Goal: Use online tool/utility: Utilize a website feature to perform a specific function

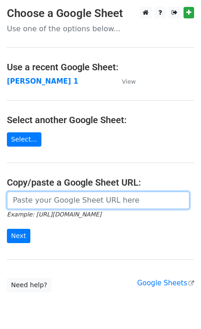
drag, startPoint x: 78, startPoint y: 203, endPoint x: 74, endPoint y: 206, distance: 5.1
click at [78, 203] on input "url" at bounding box center [98, 200] width 183 height 17
type input "https://docs.google.com/spreadsheets/d/1laFuCRc_gf7_XeBsXZvznQFuTKtWG6_jmo9dt9r…"
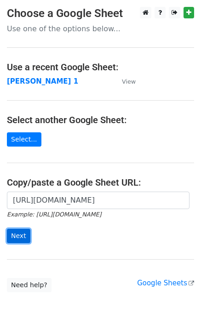
click at [22, 237] on input "Next" at bounding box center [18, 236] width 23 height 14
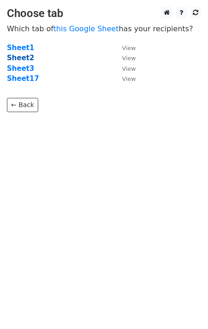
click at [12, 58] on strong "Sheet2" at bounding box center [20, 58] width 27 height 8
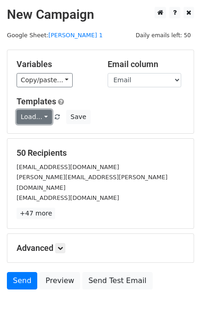
click at [41, 122] on link "Load..." at bounding box center [34, 117] width 35 height 14
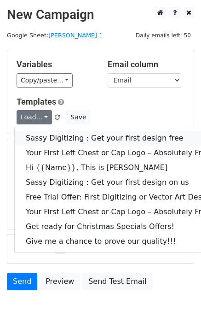
click at [47, 141] on link "Sassy Digitizing : Get your first design free" at bounding box center [133, 138] width 236 height 15
